Goal: Navigation & Orientation: Find specific page/section

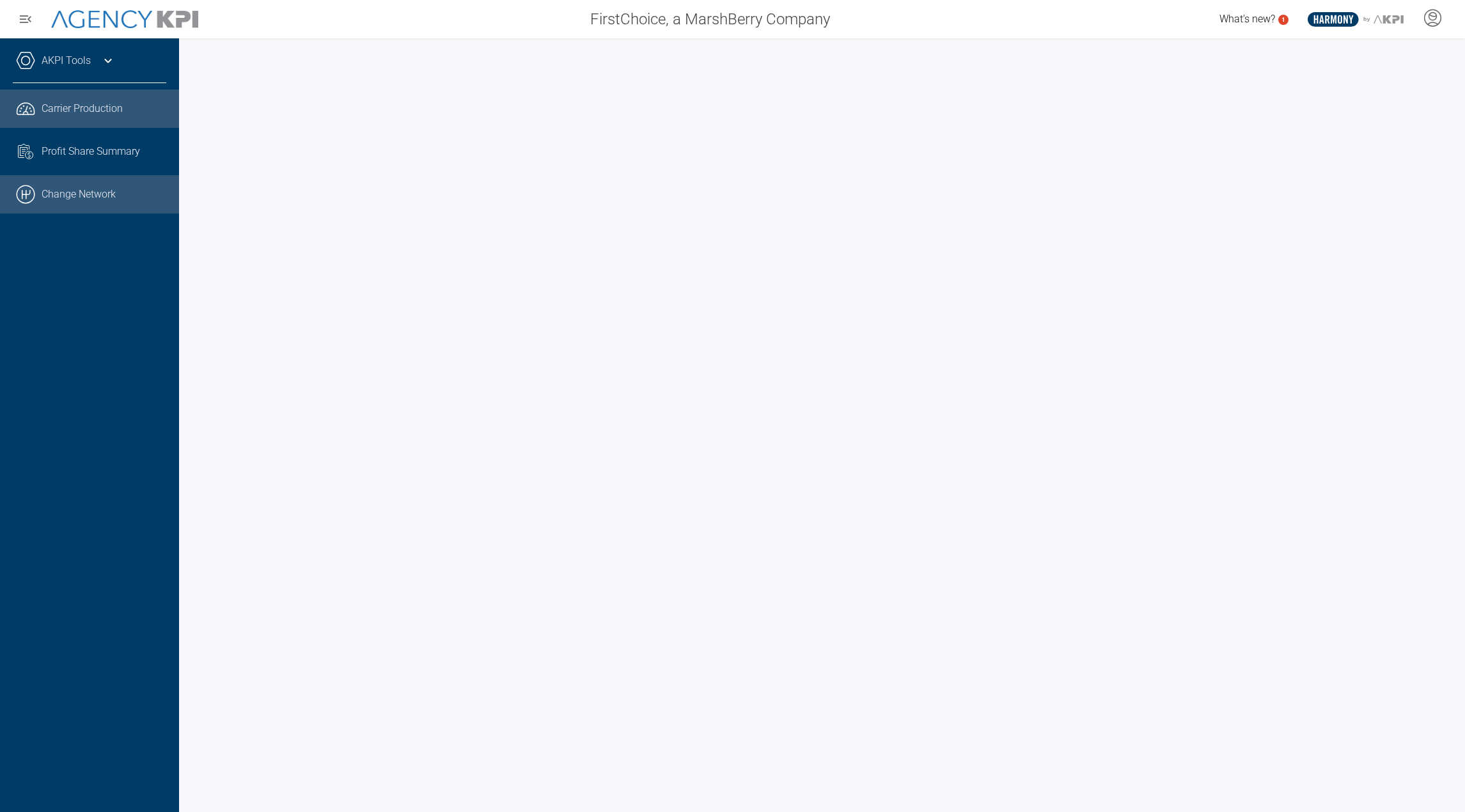
click at [99, 198] on link ".cls-1{fill:none;stroke:#000;stroke-linecap:round;stroke-linejoin:round;stroke-…" at bounding box center [89, 195] width 179 height 39
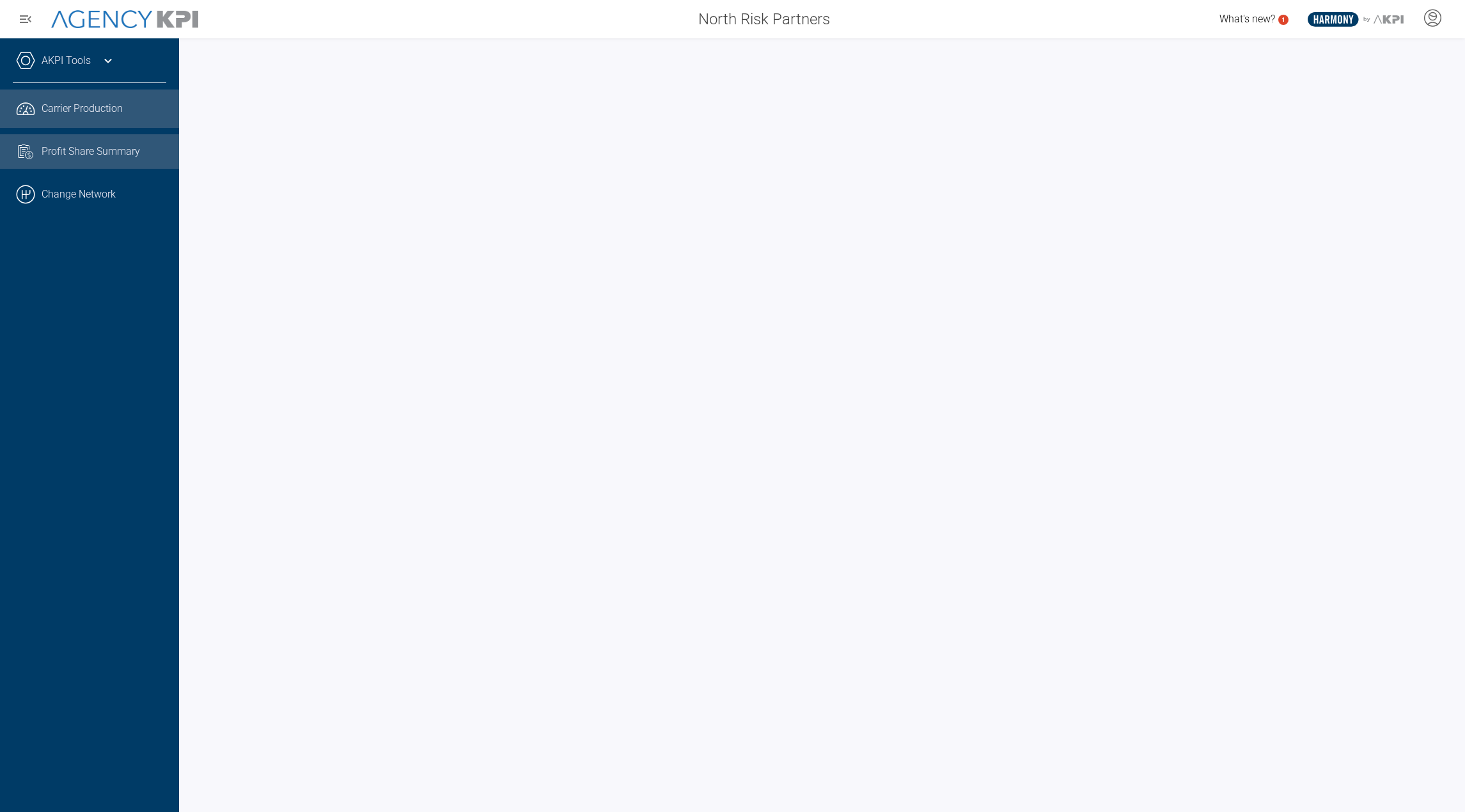
click at [103, 161] on link "Task List Cash Streamline Icon: https://streamlinehq.com Profit Share Summary" at bounding box center [89, 152] width 179 height 35
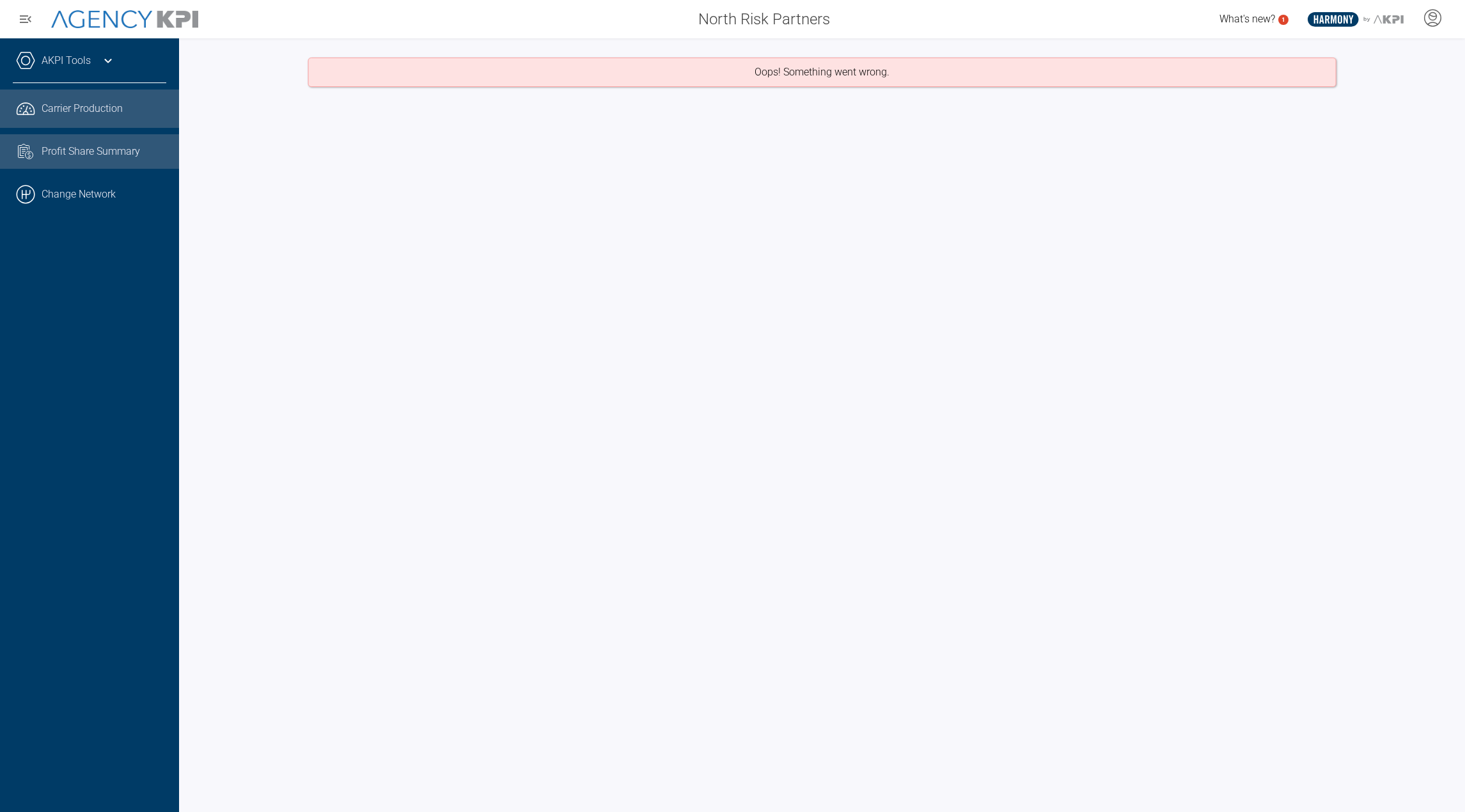
click at [105, 117] on link ".cls-1{fill:none;stroke:#221f20;stroke-linecap:round;stroke-linejoin:round;stro…" at bounding box center [89, 109] width 179 height 39
click at [107, 123] on link ".cls-1{fill:none;stroke:#221f20;stroke-linecap:round;stroke-linejoin:round;stro…" at bounding box center [89, 109] width 179 height 39
click at [81, 66] on link "AKPI Tools" at bounding box center [66, 61] width 49 height 15
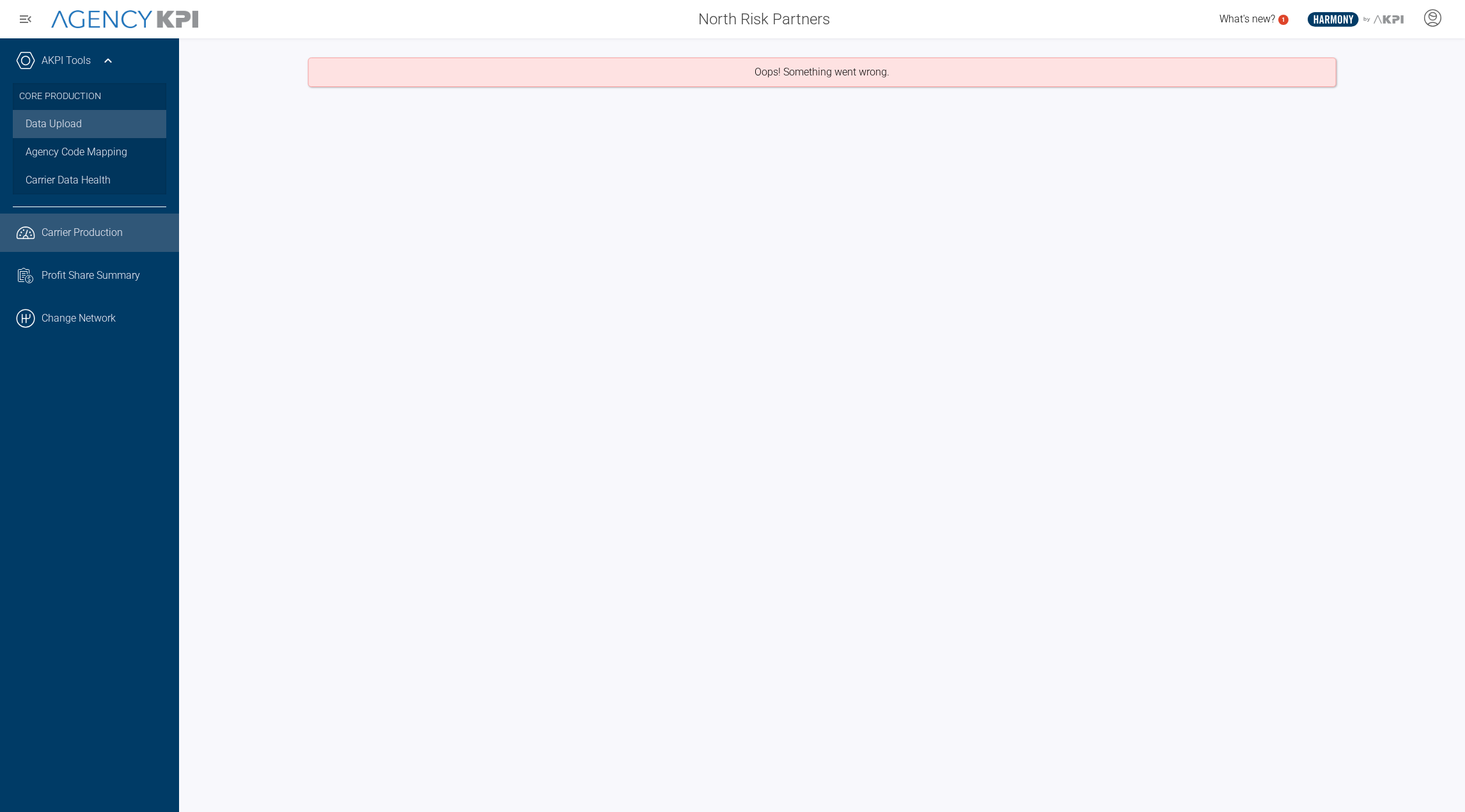
click at [68, 121] on link "Data Upload" at bounding box center [89, 124] width 153 height 28
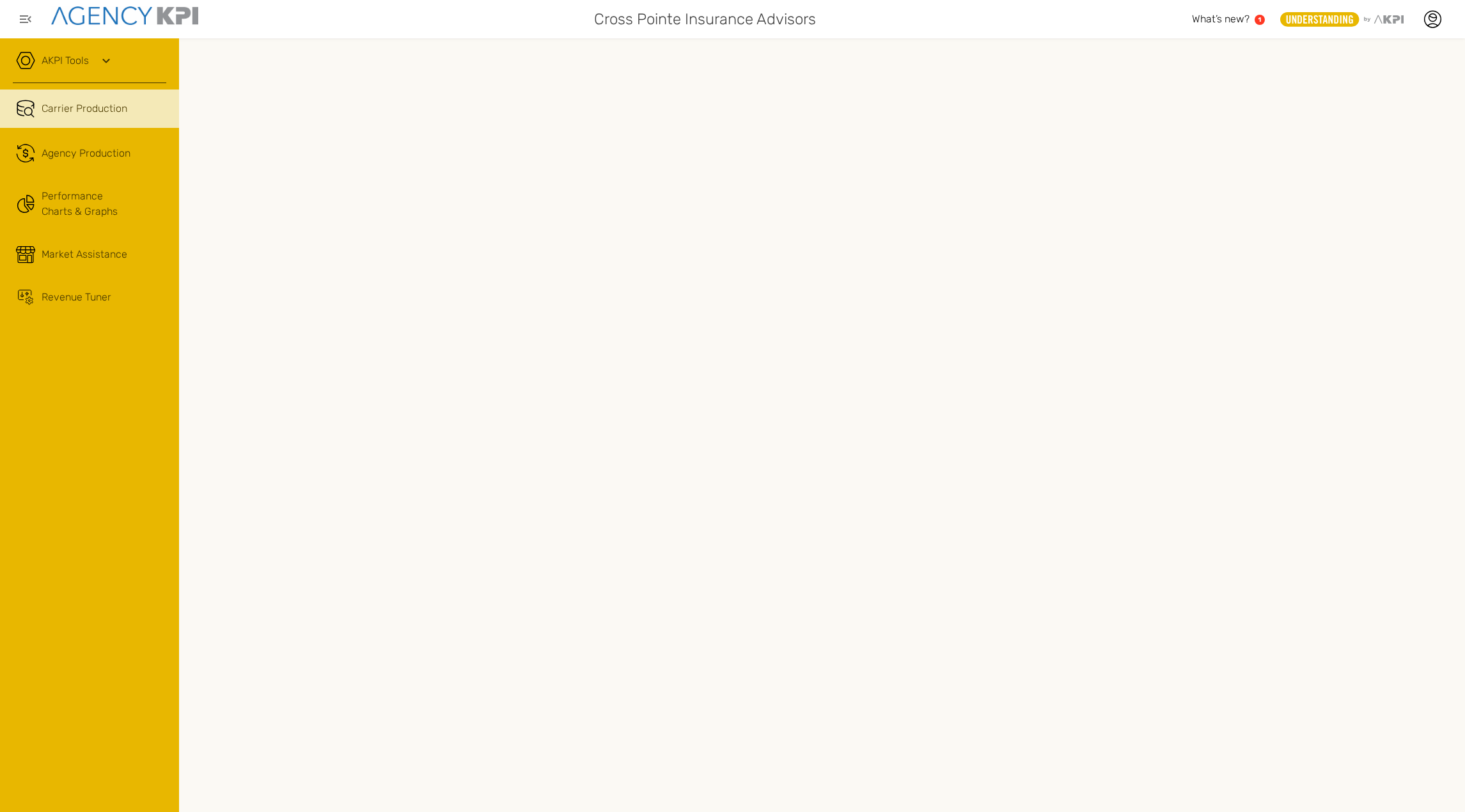
click at [89, 58] on div "AKPI Tools" at bounding box center [89, 67] width 153 height 32
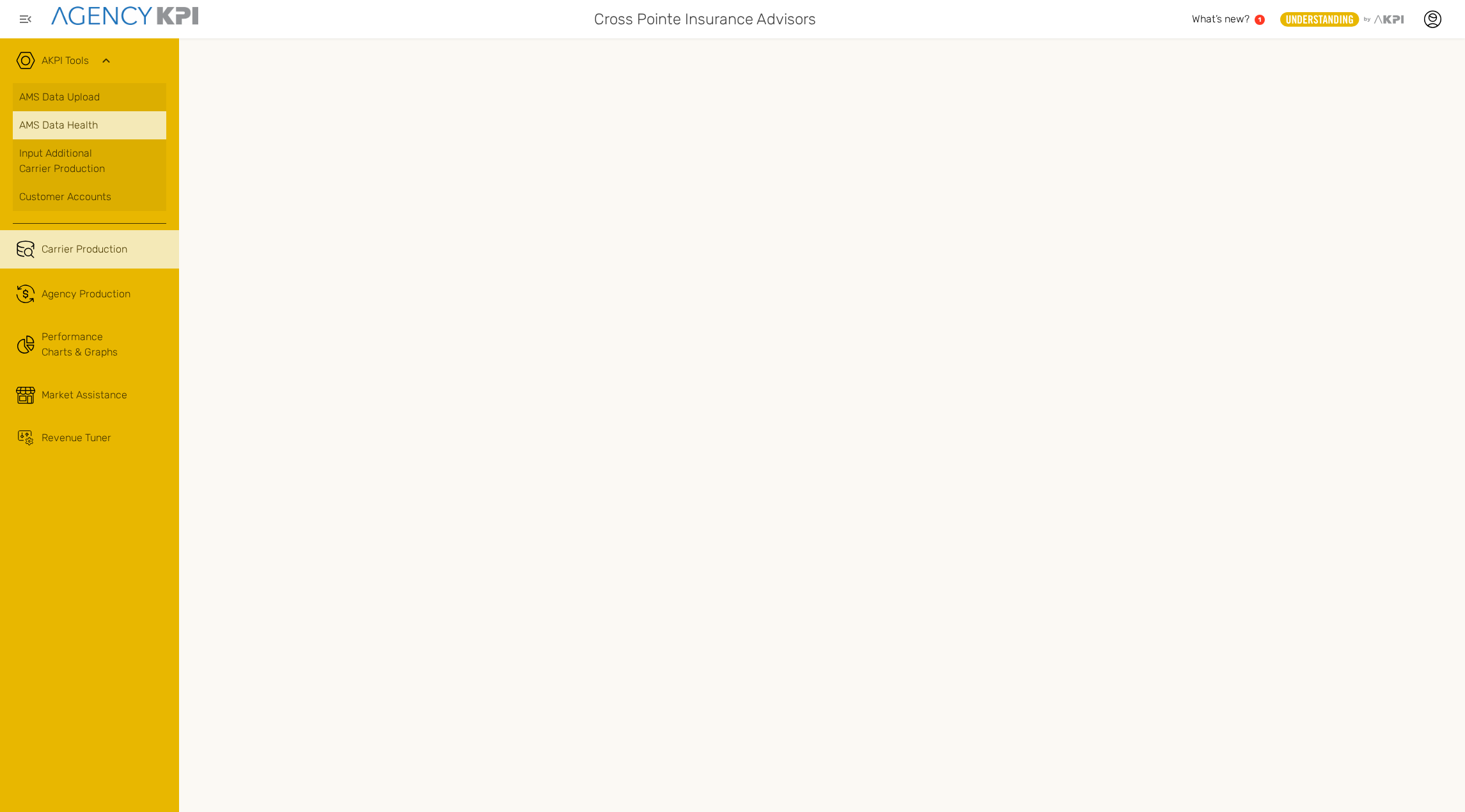
click at [81, 127] on span "AMS Data Health" at bounding box center [59, 125] width 79 height 15
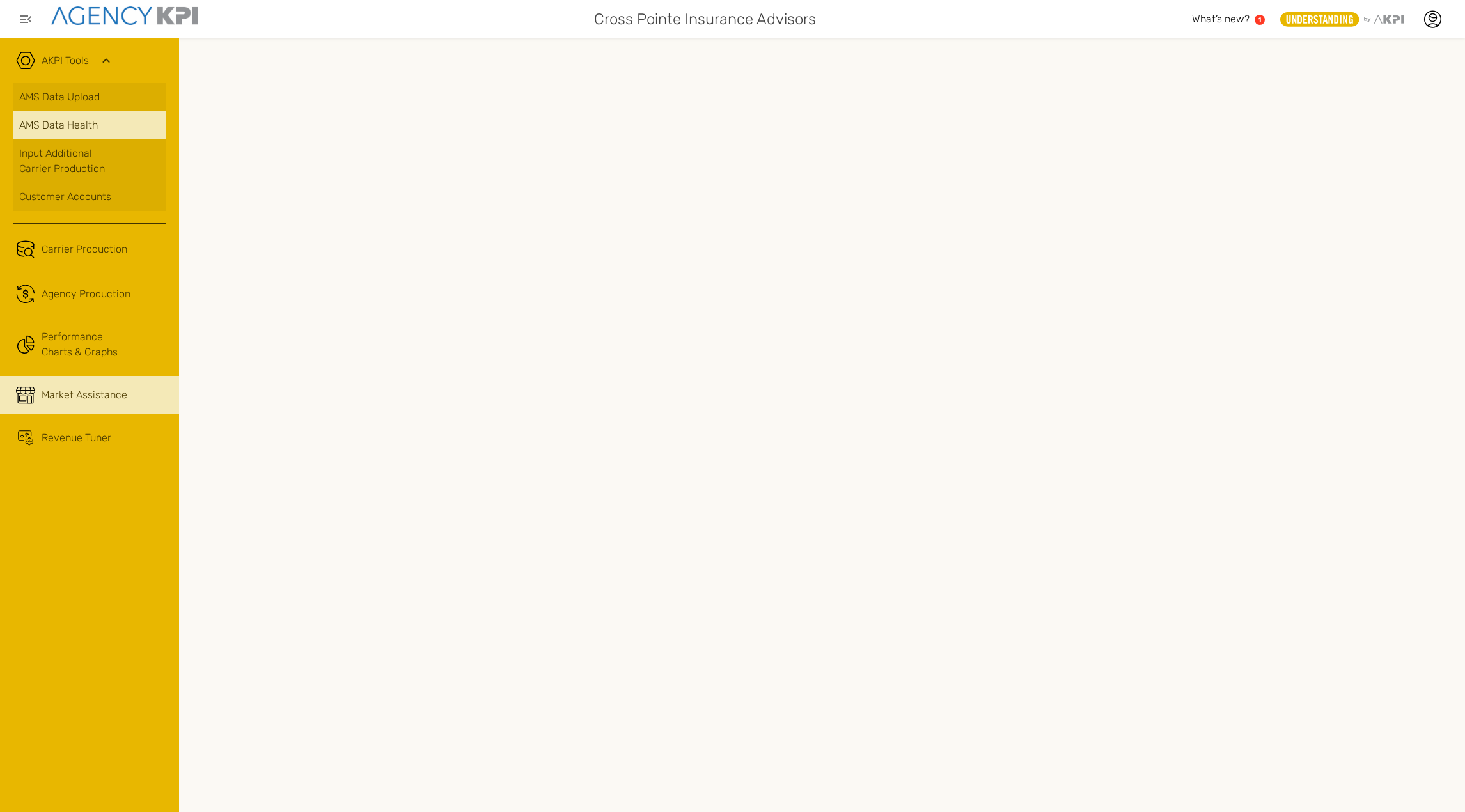
click at [33, 389] on icon at bounding box center [25, 395] width 19 height 19
click at [89, 135] on link "AMS Data Health" at bounding box center [89, 125] width 153 height 28
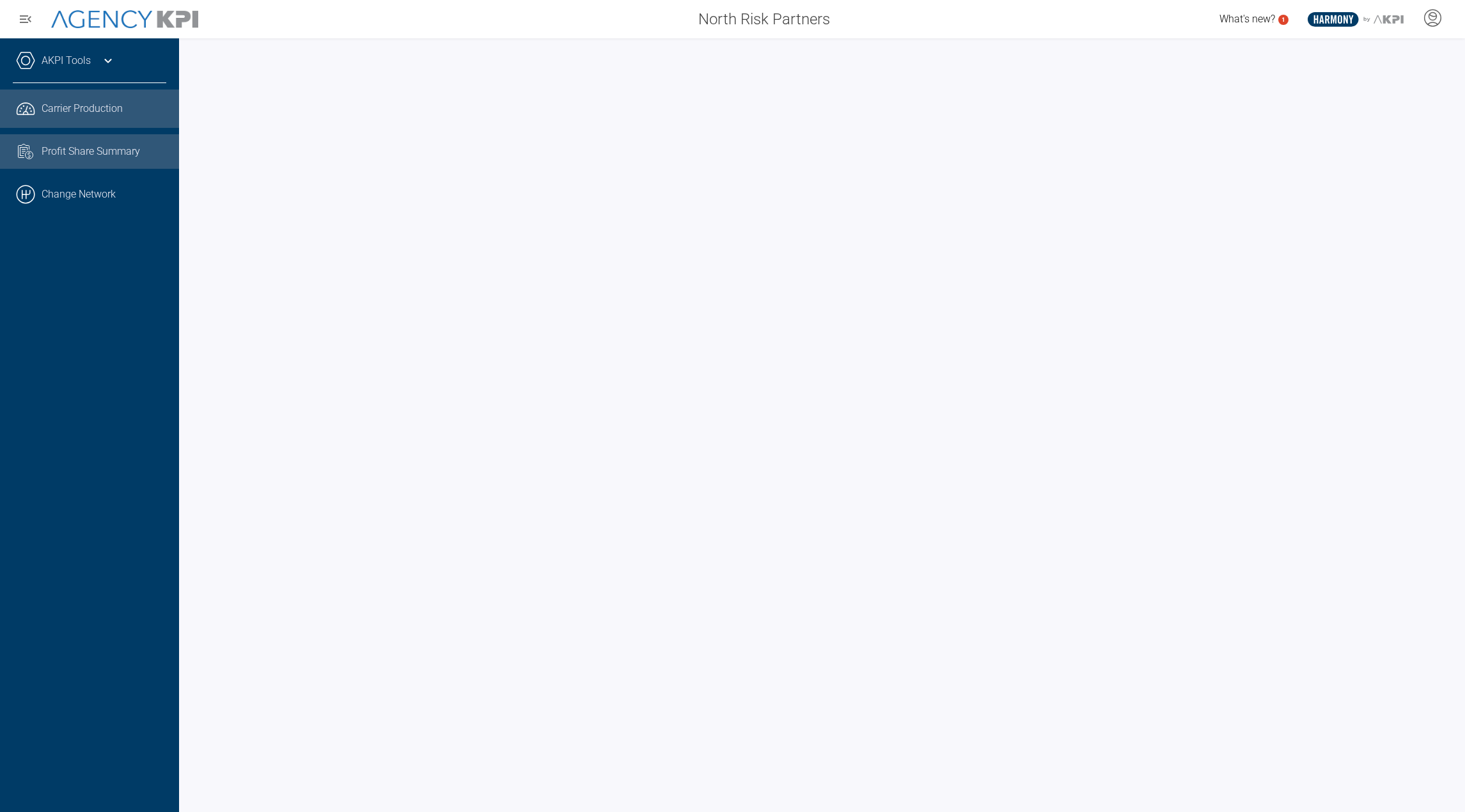
click at [79, 139] on link "Task List Cash Streamline Icon: https://streamlinehq.com Profit Share Summary" at bounding box center [89, 152] width 179 height 35
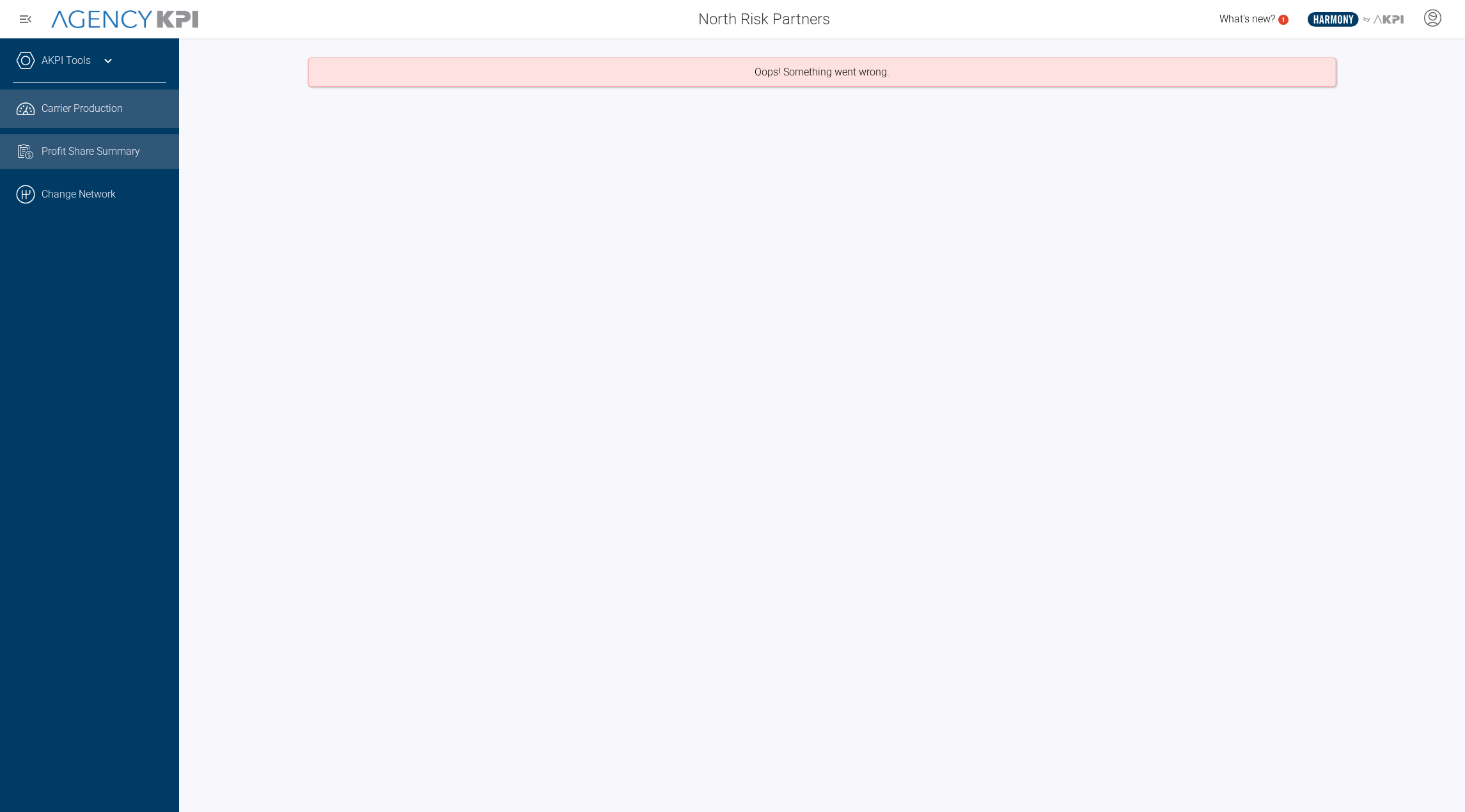
click at [103, 92] on link ".cls-1{fill:none;stroke:#221f20;stroke-linecap:round;stroke-linejoin:round;stro…" at bounding box center [89, 109] width 179 height 39
